Goal: Navigation & Orientation: Find specific page/section

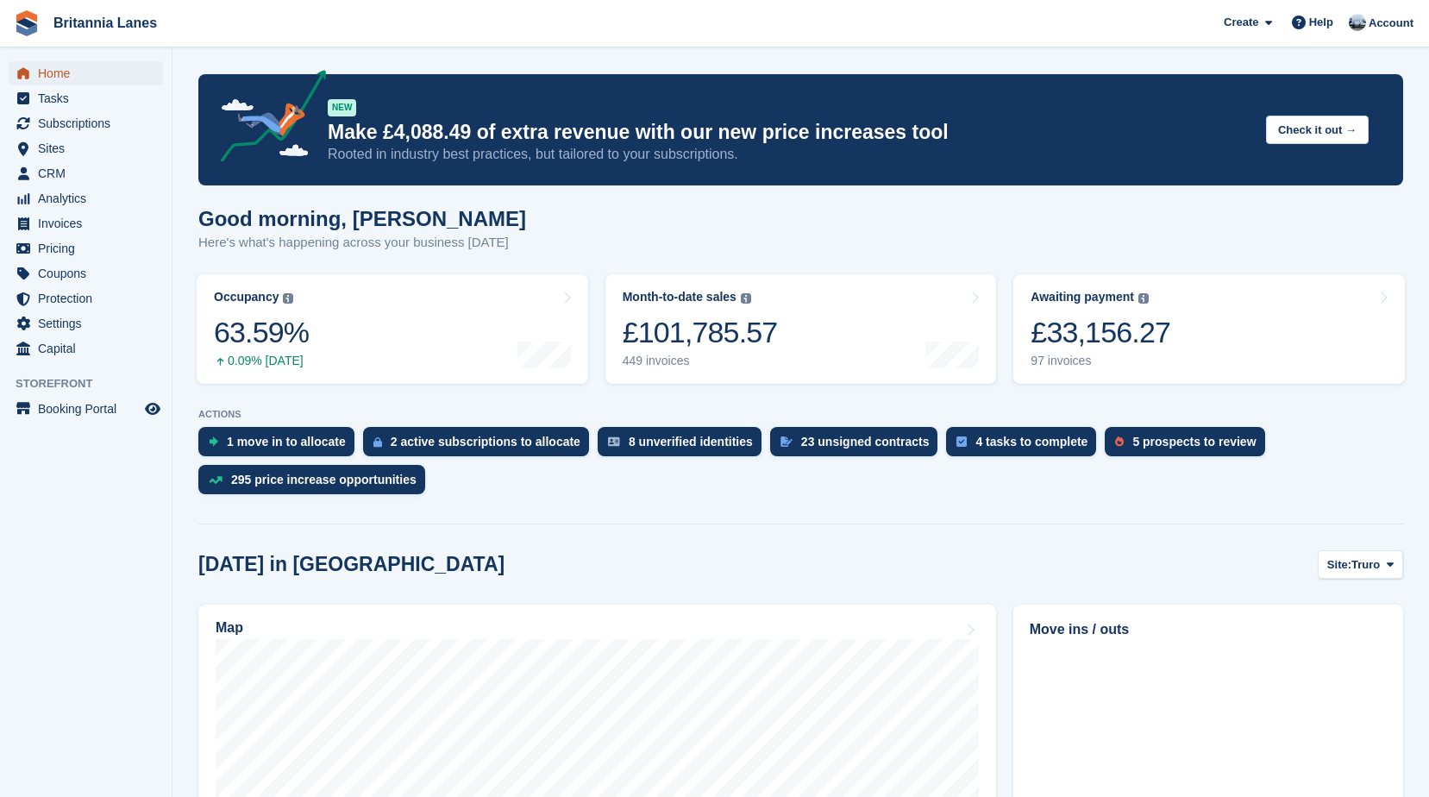
drag, startPoint x: 0, startPoint y: 0, endPoint x: 74, endPoint y: 72, distance: 103.1
click at [74, 72] on span "Home" at bounding box center [90, 73] width 104 height 24
drag, startPoint x: 498, startPoint y: 247, endPoint x: 195, endPoint y: 202, distance: 306.1
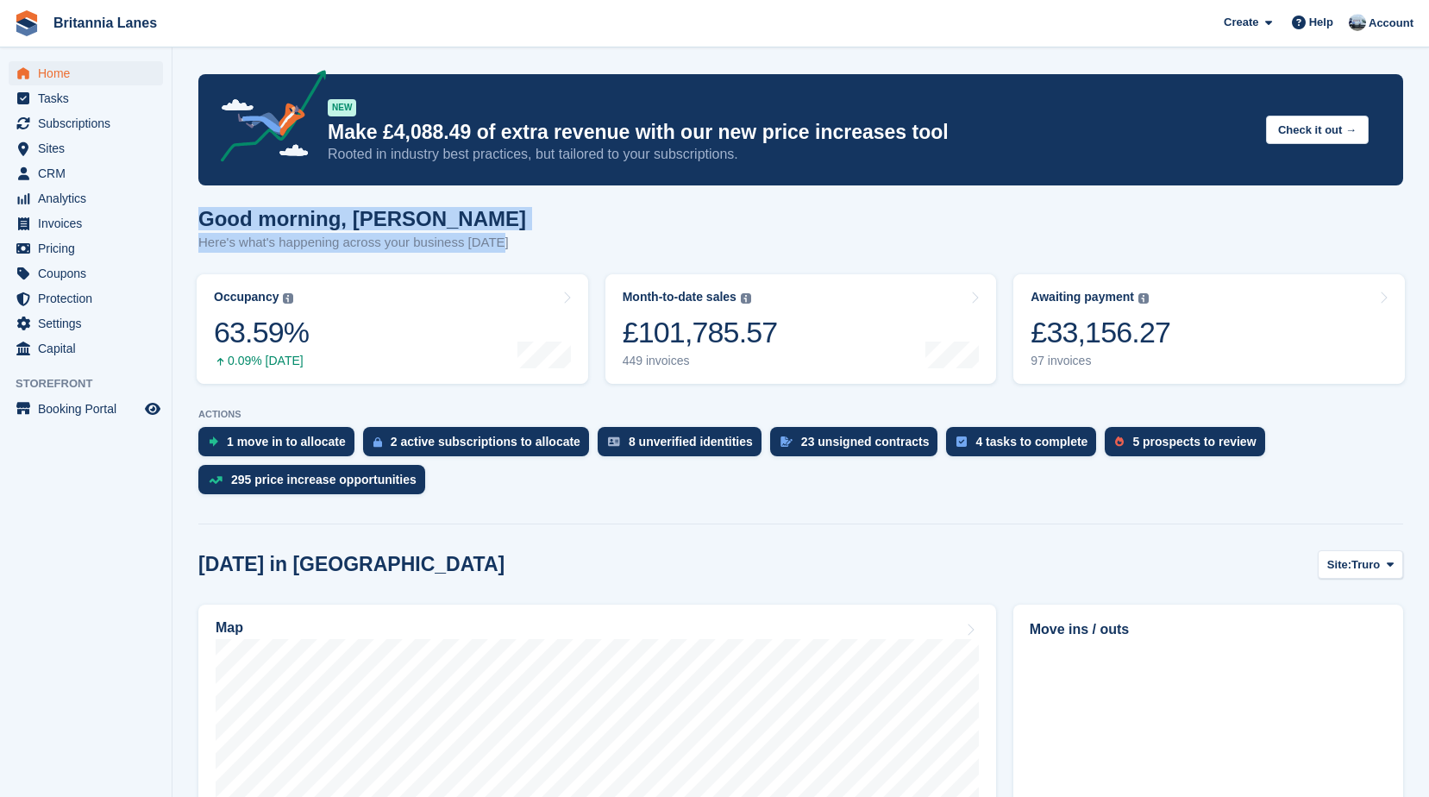
drag, startPoint x: 195, startPoint y: 202, endPoint x: 415, endPoint y: 222, distance: 220.8
click at [415, 222] on h1 "Good morning, [PERSON_NAME]" at bounding box center [362, 218] width 328 height 23
